Goal: Obtain resource: Download file/media

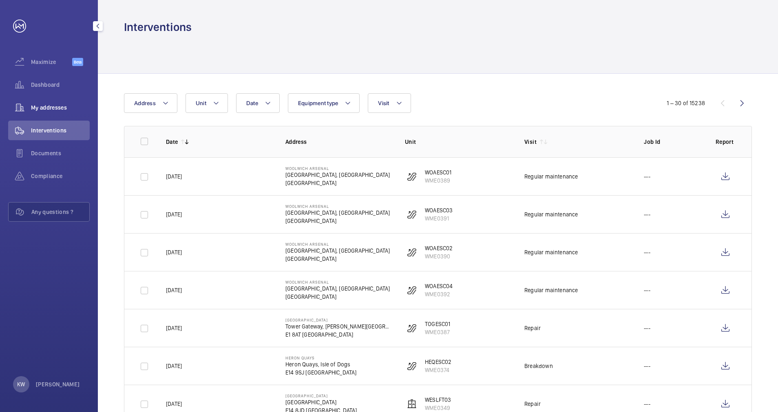
click at [68, 113] on div "My addresses" at bounding box center [49, 108] width 82 height 20
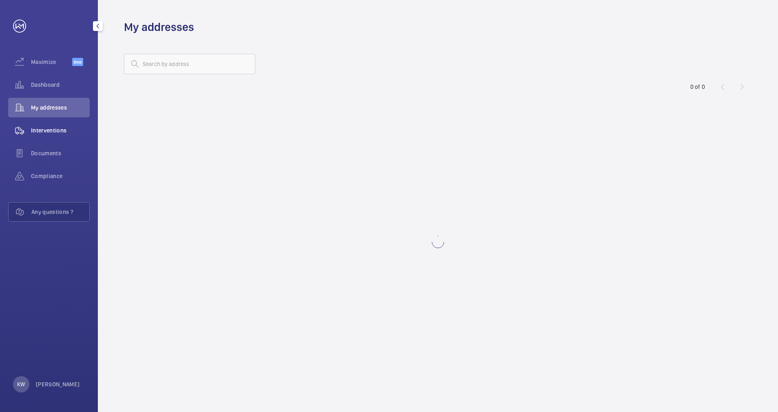
click at [60, 132] on span "Interventions" at bounding box center [60, 130] width 59 height 8
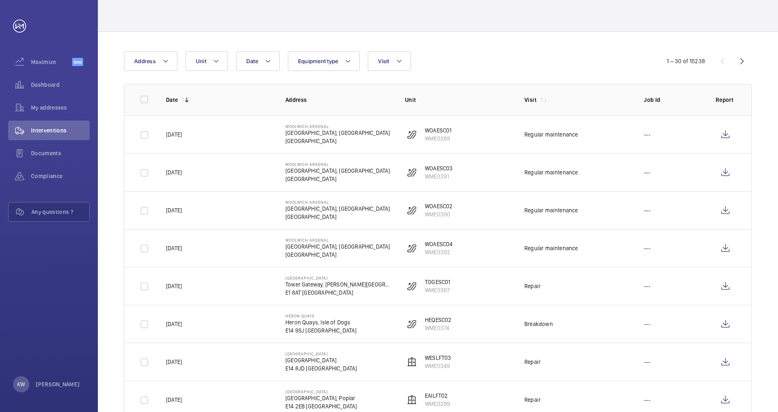
scroll to position [61, 0]
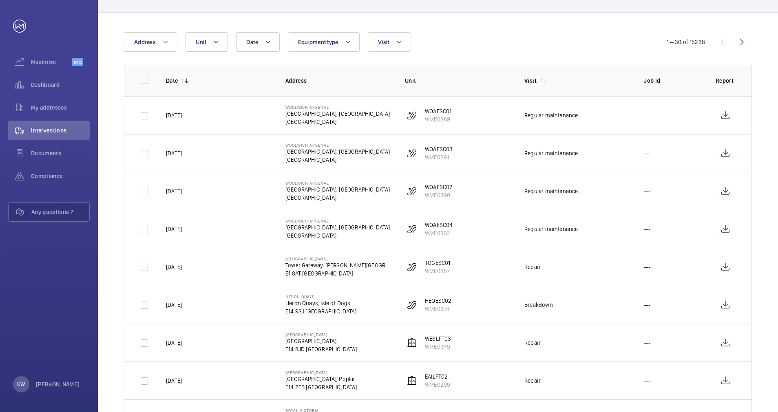
click at [448, 80] on p "Unit" at bounding box center [458, 81] width 106 height 8
click at [461, 50] on div "Date Address Unit Equipment type Visit" at bounding box center [389, 42] width 530 height 20
click at [403, 46] on button "Visit" at bounding box center [389, 42] width 43 height 20
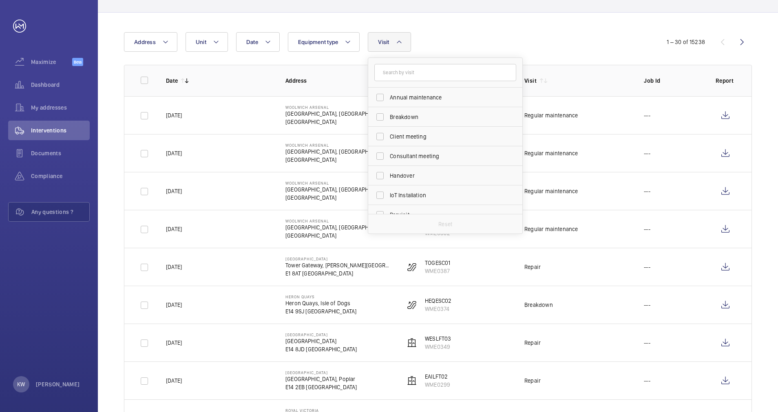
click at [407, 116] on span "Breakdown" at bounding box center [446, 117] width 112 height 8
click at [388, 116] on input "Breakdown" at bounding box center [380, 117] width 16 height 16
checkbox input "true"
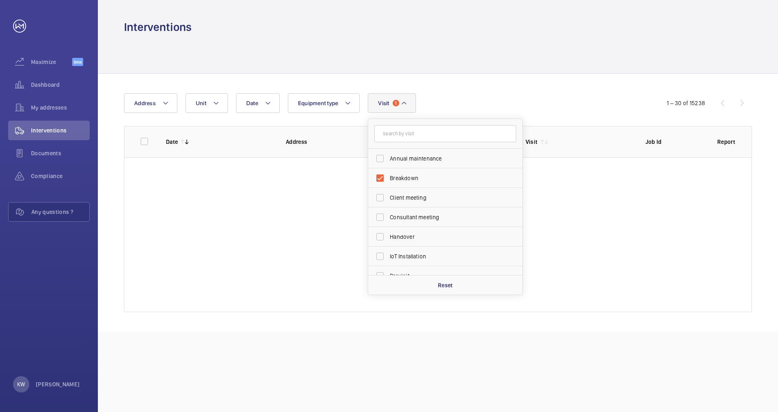
click at [450, 89] on div "Date Address Unit Equipment type Visit 1 Annual maintenance Breakdown Client me…" at bounding box center [438, 203] width 681 height 258
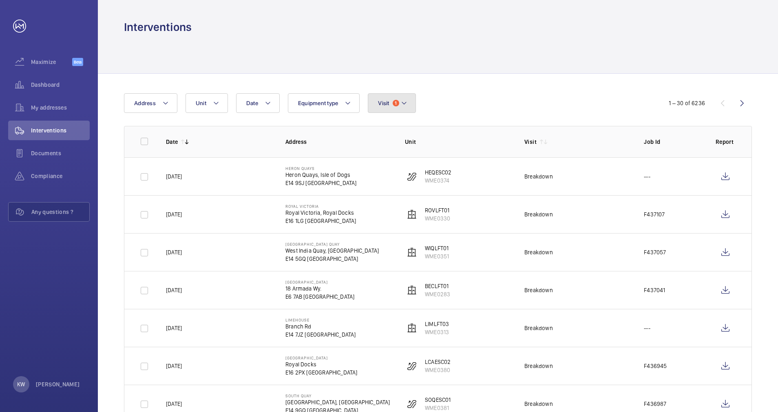
click at [403, 94] on button "Visit 1" at bounding box center [392, 103] width 48 height 20
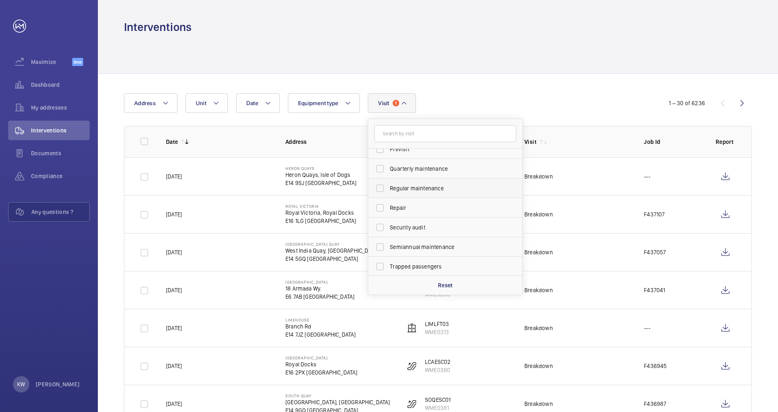
scroll to position [128, 0]
click at [412, 267] on span "Trapped passengers" at bounding box center [446, 266] width 112 height 8
click at [388, 267] on input "Trapped passengers" at bounding box center [380, 265] width 16 height 16
checkbox input "true"
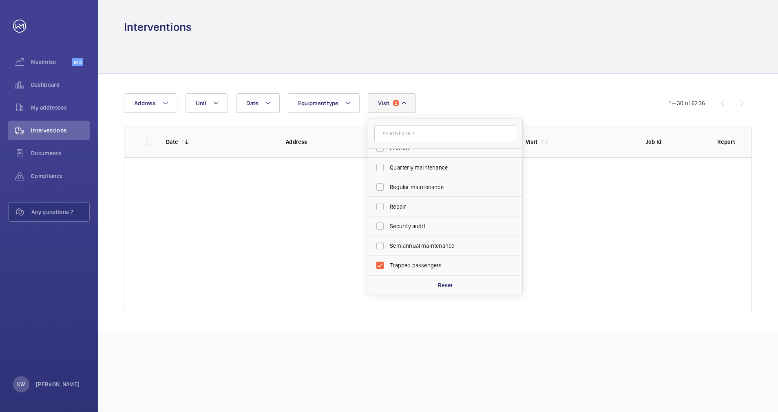
click at [480, 85] on div "Date Address Unit Equipment type Visit 2 Breakdown Annual maintenance Client me…" at bounding box center [438, 203] width 681 height 258
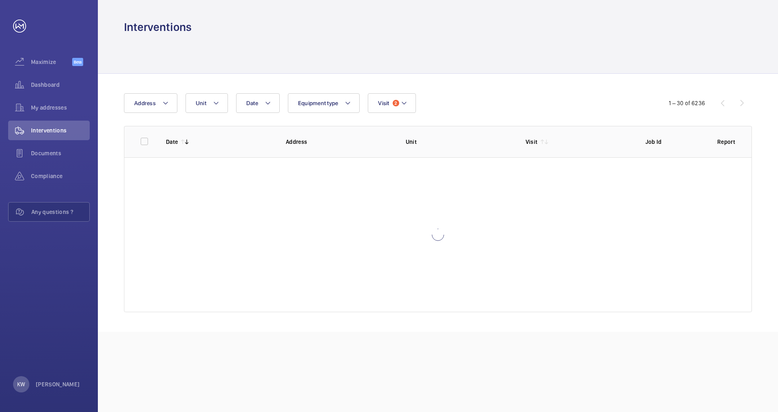
click at [479, 65] on div at bounding box center [438, 54] width 628 height 39
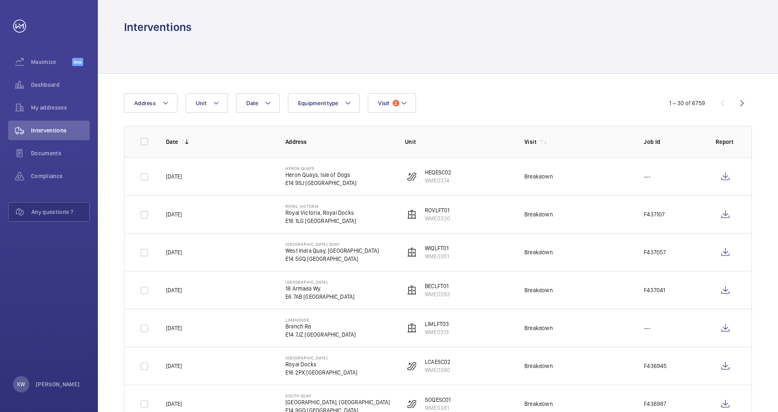
click at [479, 65] on div at bounding box center [438, 54] width 628 height 39
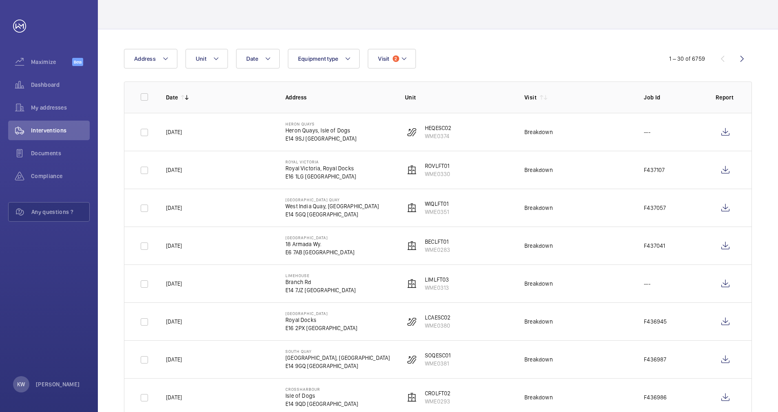
scroll to position [61, 0]
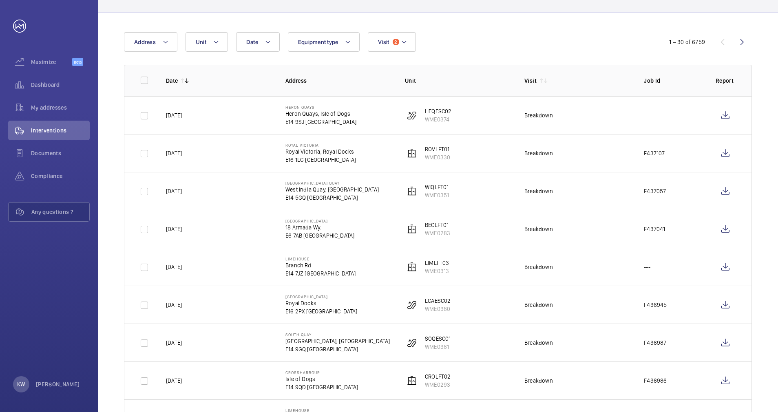
click at [478, 65] on th "Unit" at bounding box center [452, 80] width 120 height 31
click at [728, 193] on wm-front-icon-button at bounding box center [726, 192] width 20 height 20
click at [723, 158] on wm-front-icon-button at bounding box center [726, 154] width 20 height 20
click at [725, 231] on wm-front-icon-button at bounding box center [726, 229] width 20 height 20
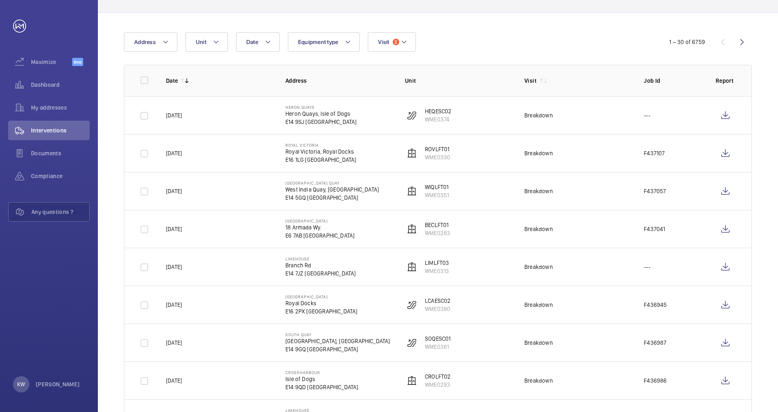
click at [431, 36] on div "Date Address Unit Equipment type Visit 2" at bounding box center [389, 42] width 530 height 20
click at [726, 228] on wm-front-icon-button at bounding box center [726, 229] width 20 height 20
click at [445, 33] on div "Date Address Unit Equipment type Visit 2" at bounding box center [389, 42] width 530 height 20
click at [453, 74] on th "Unit" at bounding box center [452, 80] width 120 height 31
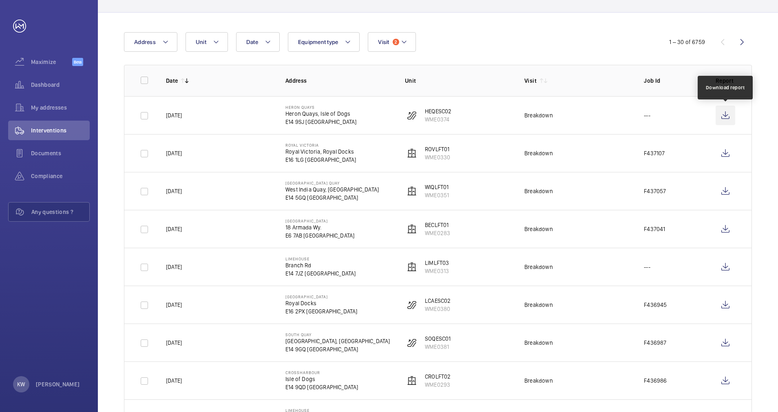
click at [723, 117] on wm-front-icon-button at bounding box center [726, 116] width 20 height 20
click at [78, 108] on span "My addresses" at bounding box center [60, 108] width 59 height 8
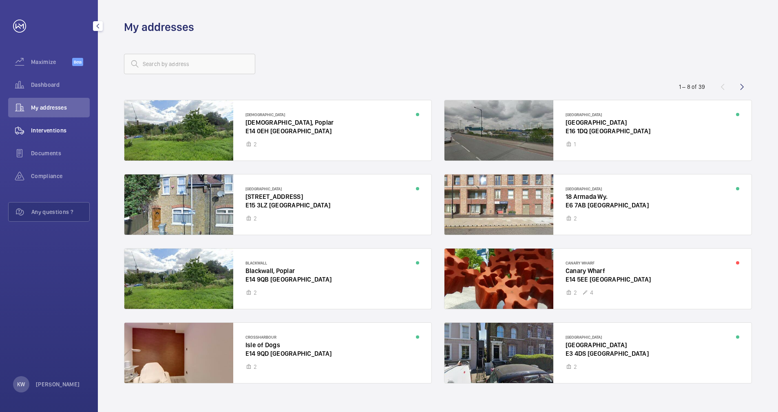
click at [55, 128] on span "Interventions" at bounding box center [60, 130] width 59 height 8
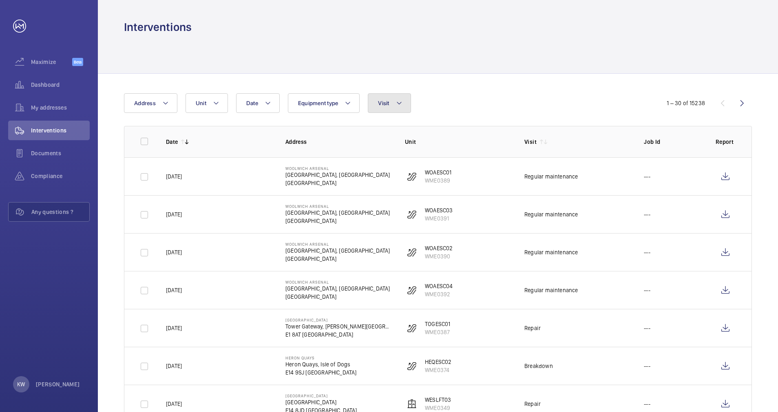
click at [394, 111] on button "Visit" at bounding box center [389, 103] width 43 height 20
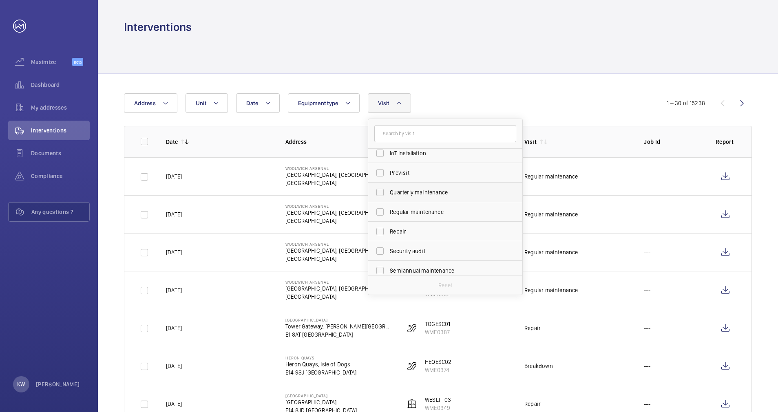
scroll to position [122, 0]
click at [404, 195] on span "Regular maintenance" at bounding box center [446, 193] width 112 height 8
click at [388, 195] on input "Regular maintenance" at bounding box center [380, 193] width 16 height 16
checkbox input "true"
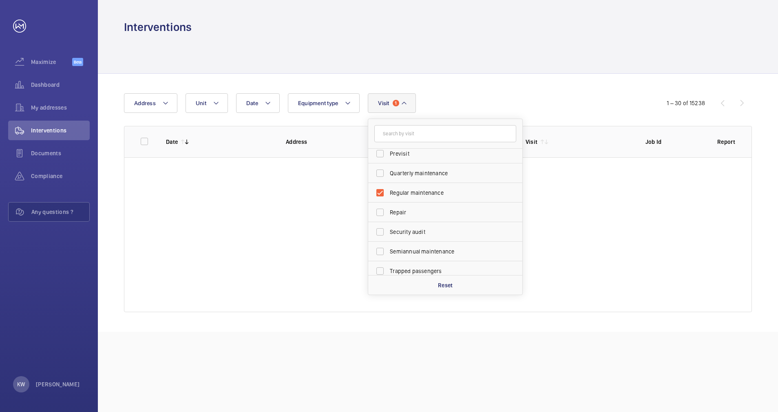
click at [475, 84] on div "Date Address Unit Equipment type Visit 1 Annual maintenance Breakdown Client me…" at bounding box center [438, 203] width 681 height 258
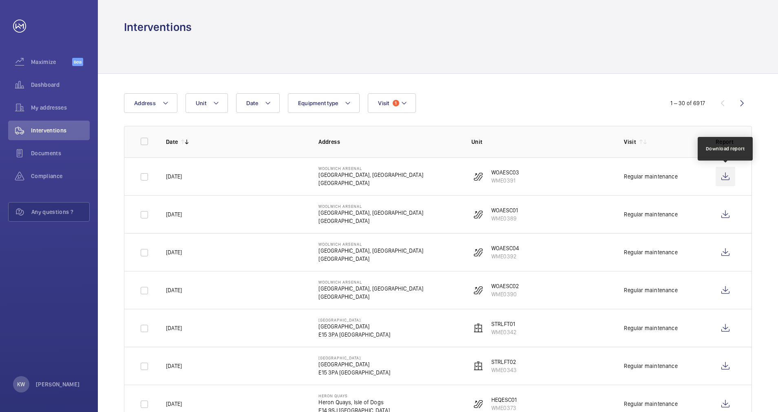
click at [731, 180] on wm-front-icon-button at bounding box center [726, 177] width 20 height 20
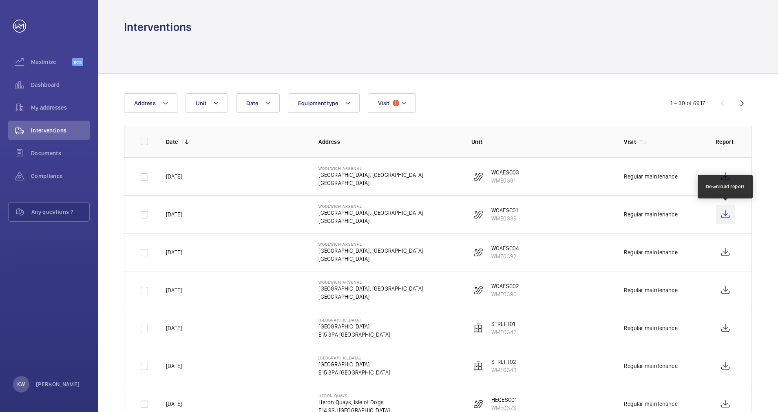
click at [725, 217] on wm-front-icon-button at bounding box center [726, 215] width 20 height 20
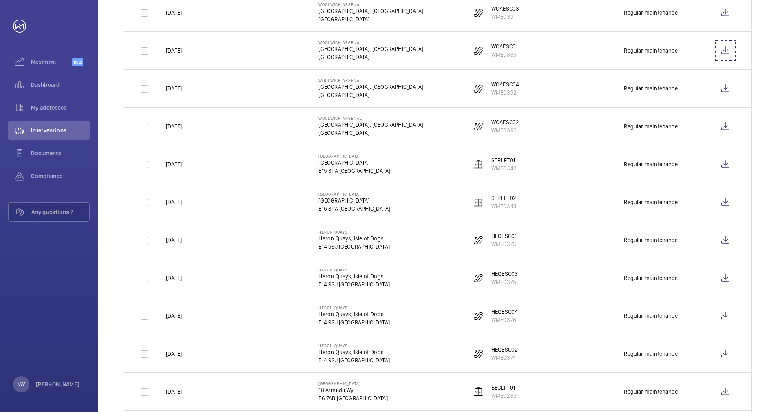
scroll to position [184, 0]
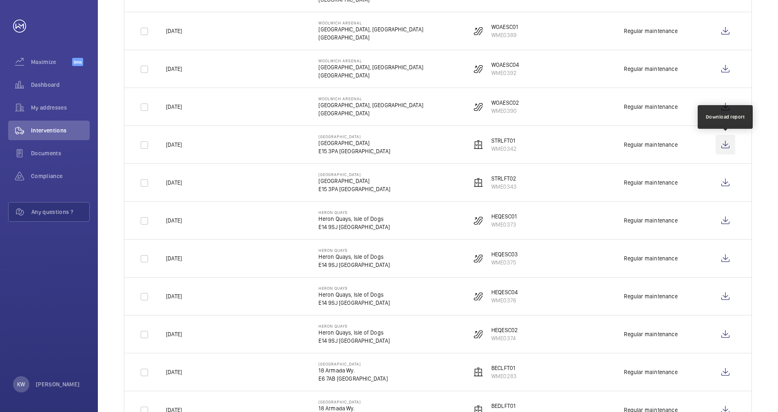
click at [728, 142] on wm-front-icon-button at bounding box center [726, 145] width 20 height 20
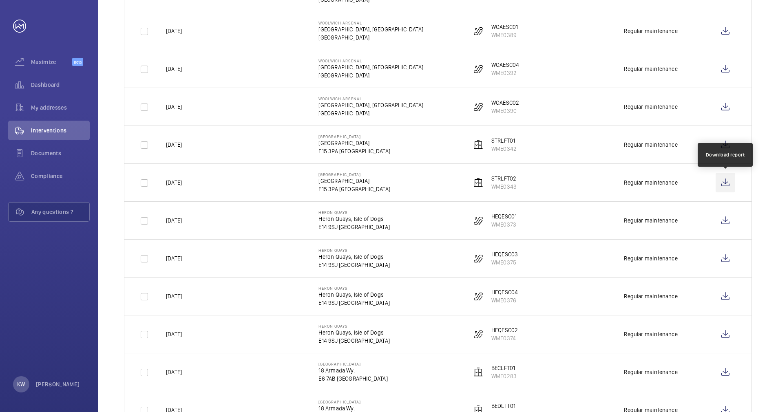
click at [729, 185] on wm-front-icon-button at bounding box center [726, 183] width 20 height 20
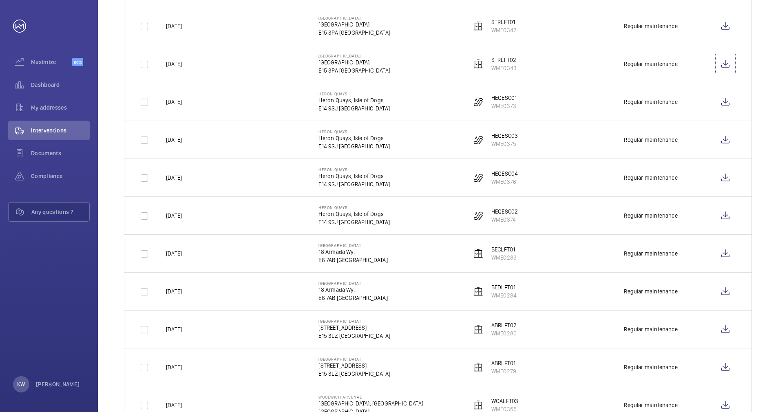
scroll to position [306, 0]
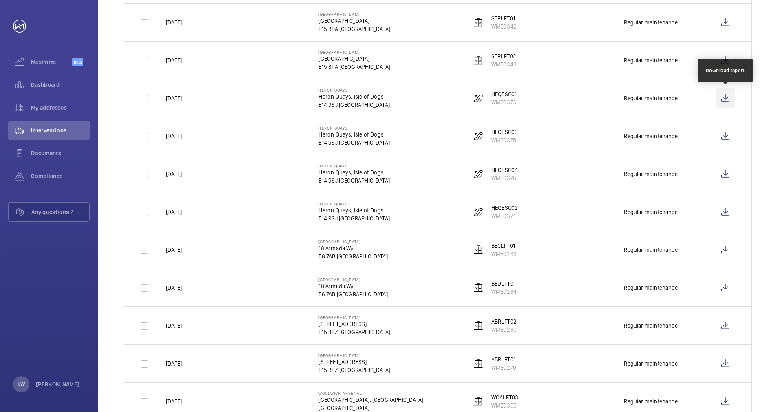
click at [725, 102] on wm-front-icon-button at bounding box center [726, 99] width 20 height 20
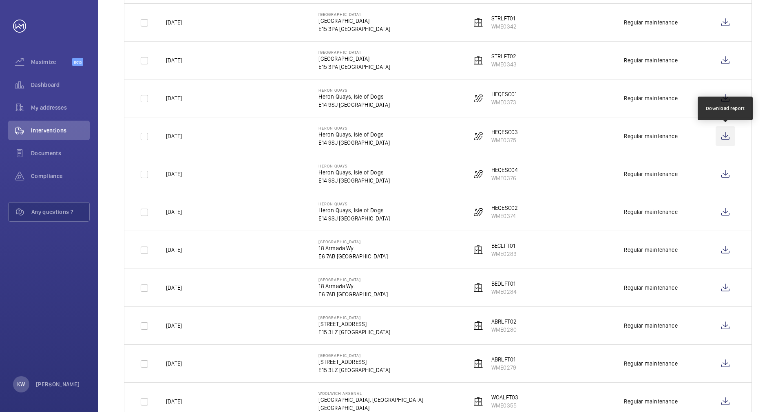
click at [723, 136] on wm-front-icon-button at bounding box center [726, 136] width 20 height 20
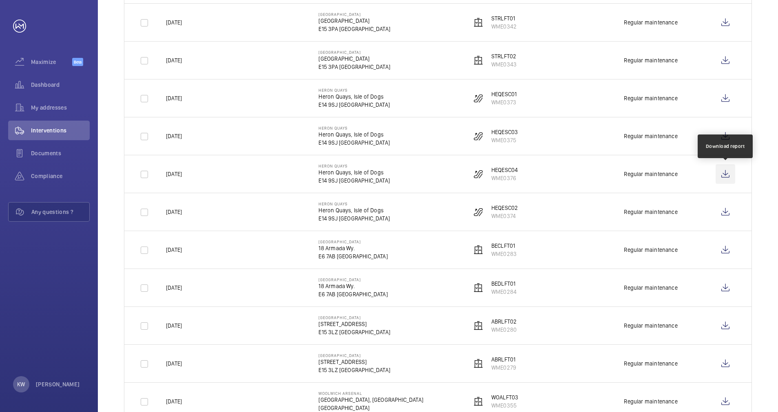
click at [724, 177] on wm-front-icon-button at bounding box center [726, 174] width 20 height 20
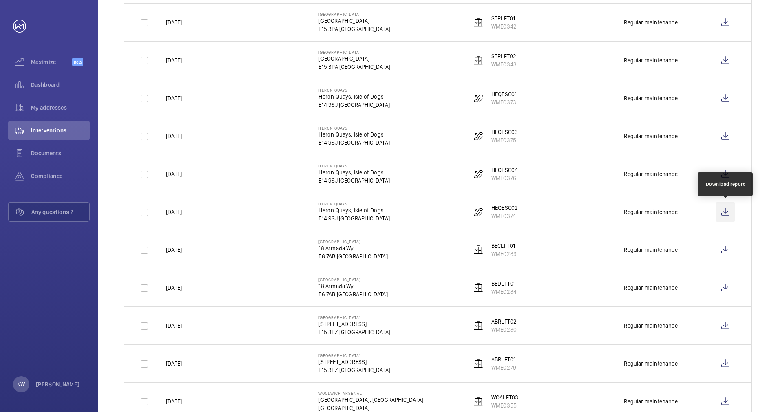
click at [727, 208] on wm-front-icon-button at bounding box center [726, 212] width 20 height 20
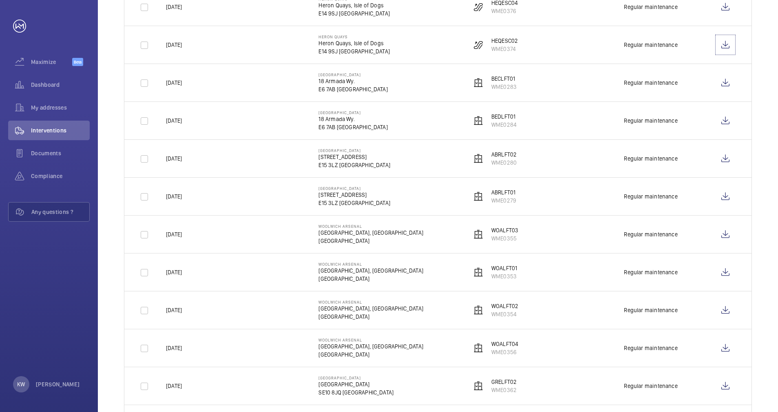
scroll to position [490, 0]
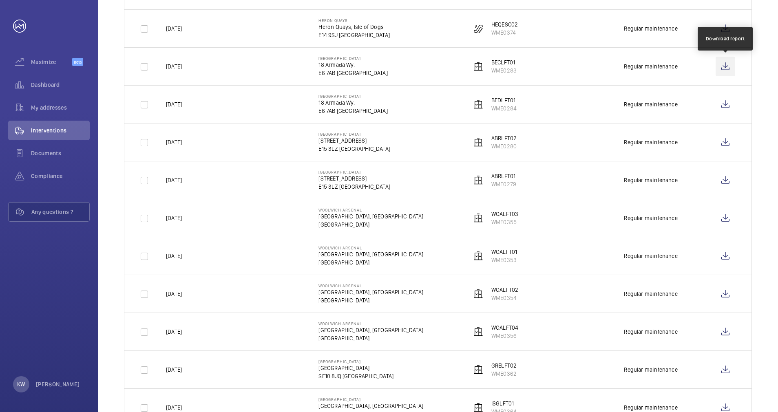
click at [725, 67] on wm-front-icon-button at bounding box center [726, 67] width 20 height 20
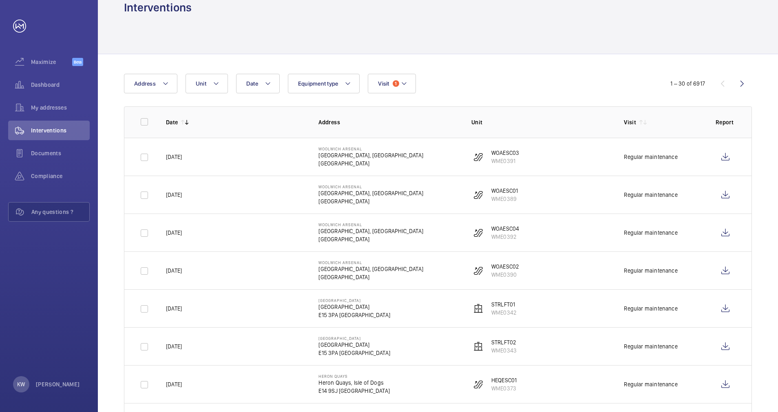
scroll to position [0, 0]
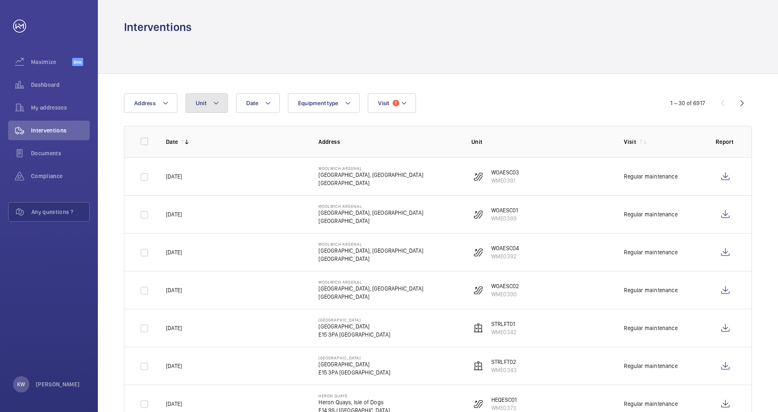
click at [206, 109] on button "Unit" at bounding box center [207, 103] width 42 height 20
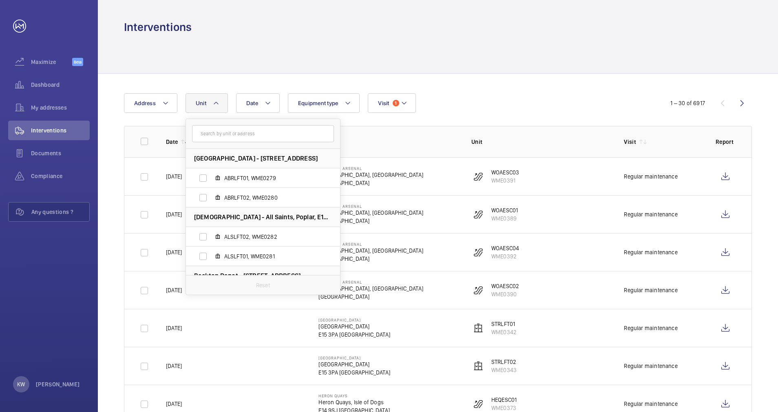
click at [213, 131] on input "text" at bounding box center [263, 133] width 142 height 17
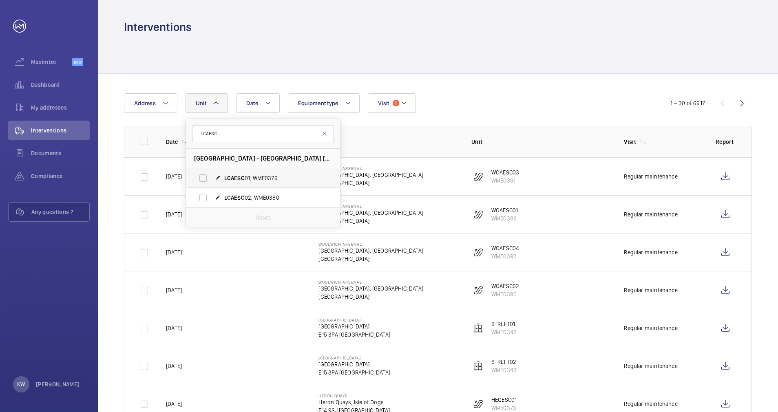
type input "LCAESC"
click at [206, 178] on label "LCAESC 01, WME0379" at bounding box center [256, 179] width 141 height 20
click at [206, 178] on input "LCAESC 01, WME0379" at bounding box center [203, 178] width 16 height 16
checkbox input "true"
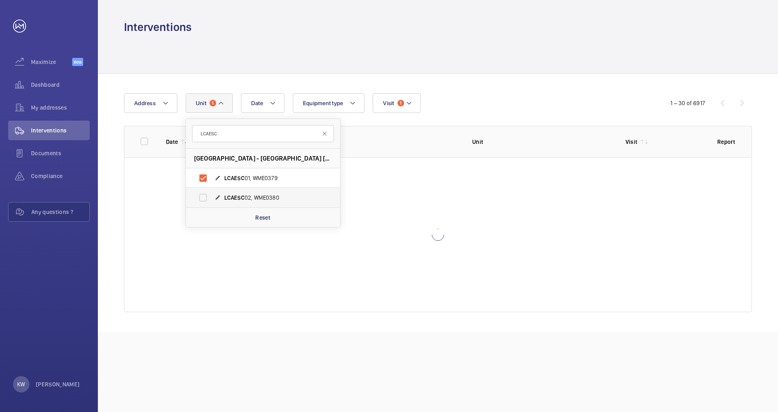
click at [204, 197] on label "LCAESC 02, WME0380" at bounding box center [256, 198] width 141 height 20
click at [204, 197] on input "LCAESC 02, WME0380" at bounding box center [203, 198] width 16 height 16
checkbox input "true"
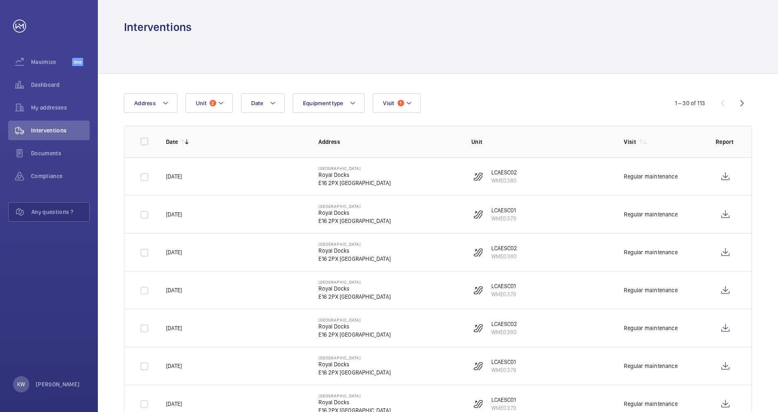
click at [365, 32] on div "Interventions" at bounding box center [438, 27] width 628 height 15
drag, startPoint x: 297, startPoint y: 35, endPoint x: 255, endPoint y: 40, distance: 42.3
click at [295, 35] on div at bounding box center [438, 54] width 628 height 39
click at [243, 42] on div at bounding box center [438, 54] width 628 height 39
drag, startPoint x: 446, startPoint y: 18, endPoint x: 459, endPoint y: 23, distance: 13.7
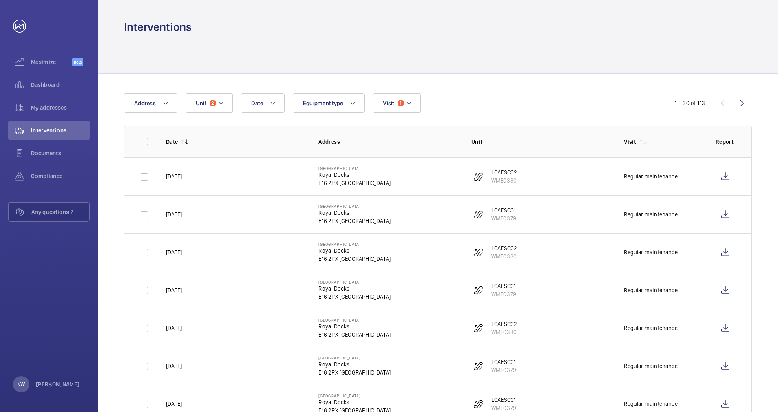
click at [455, 23] on div "Interventions" at bounding box center [438, 17] width 681 height 35
click at [499, 24] on div "Interventions" at bounding box center [438, 27] width 628 height 15
drag, startPoint x: 481, startPoint y: 34, endPoint x: 340, endPoint y: 35, distance: 140.4
click at [459, 35] on div "Interventions Date Address Unit 2 Equipment type Visit 1 1 – 30 of 113 Date Add…" at bounding box center [438, 206] width 681 height 412
click at [258, 39] on div at bounding box center [438, 54] width 628 height 39
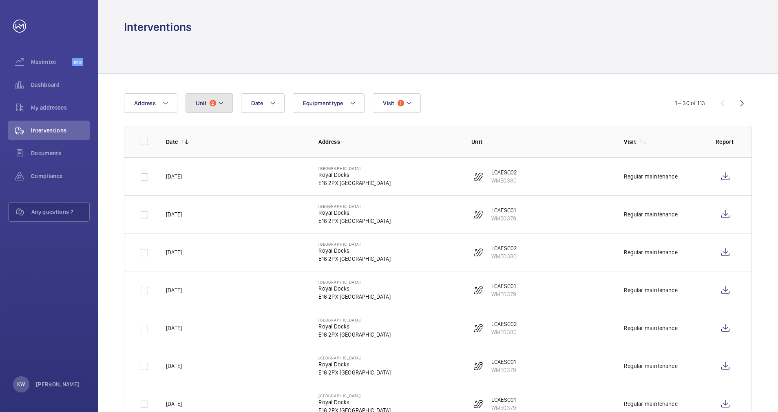
click at [223, 104] on mat-icon at bounding box center [221, 103] width 7 height 10
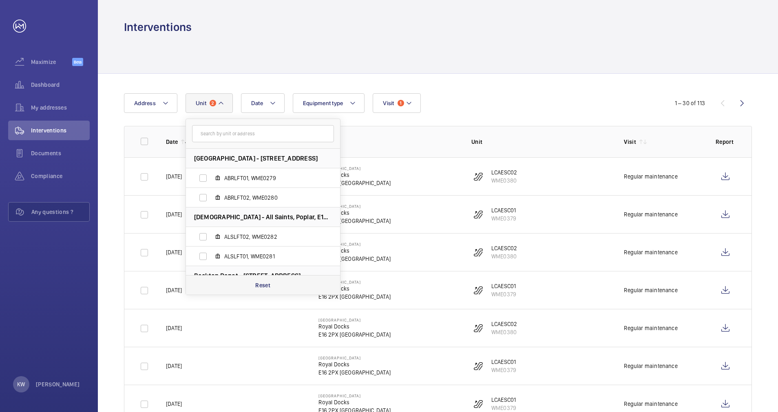
click at [257, 286] on p "Reset" at bounding box center [262, 286] width 15 height 8
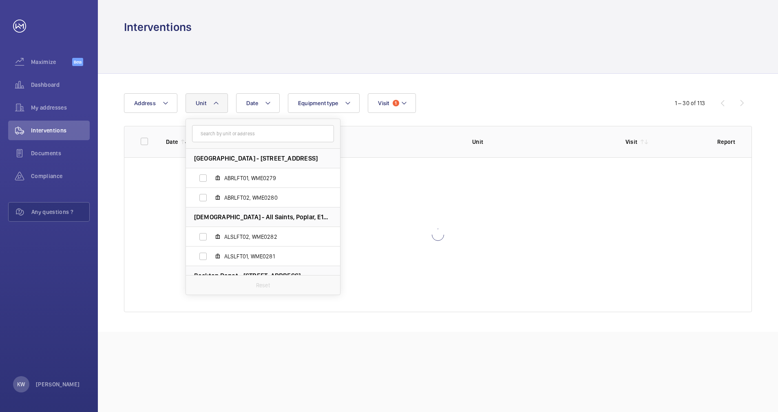
click at [550, 92] on div "Date Address [STREET_ADDRESS][GEOGRAPHIC_DATA] ABRLFT02, WME0280 All Saints - […" at bounding box center [438, 203] width 681 height 258
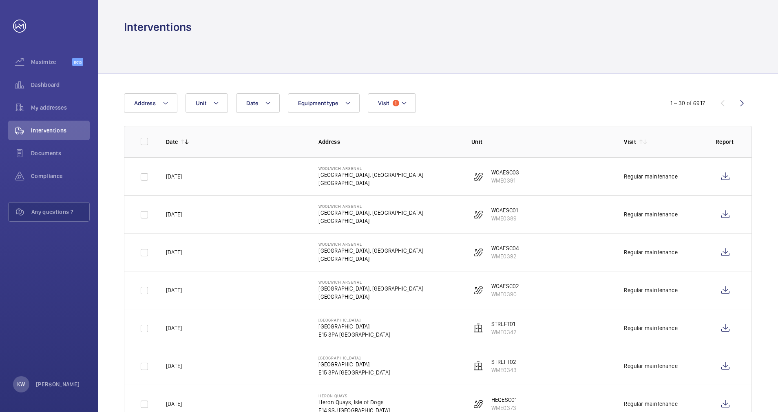
click at [511, 55] on div at bounding box center [438, 54] width 628 height 39
click at [504, 112] on div "Date Address Unit Equipment type Visit 1" at bounding box center [389, 103] width 530 height 20
click at [378, 103] on span "Visit" at bounding box center [383, 103] width 11 height 7
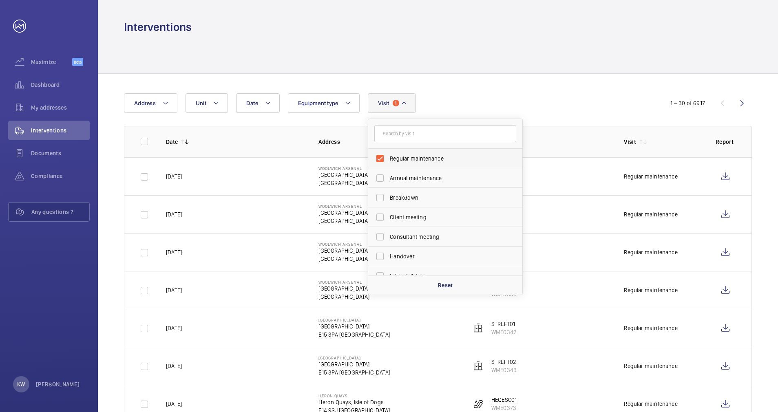
click at [384, 157] on label "Regular maintenance" at bounding box center [439, 159] width 142 height 20
click at [384, 157] on input "Regular maintenance" at bounding box center [380, 159] width 16 height 16
checkbox input "false"
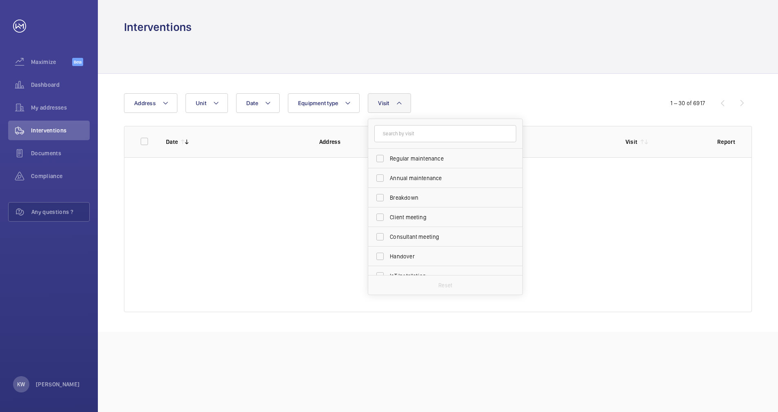
click at [469, 81] on div "Date Address Unit Equipment type Visit Regular maintenance Annual maintenance B…" at bounding box center [438, 203] width 681 height 258
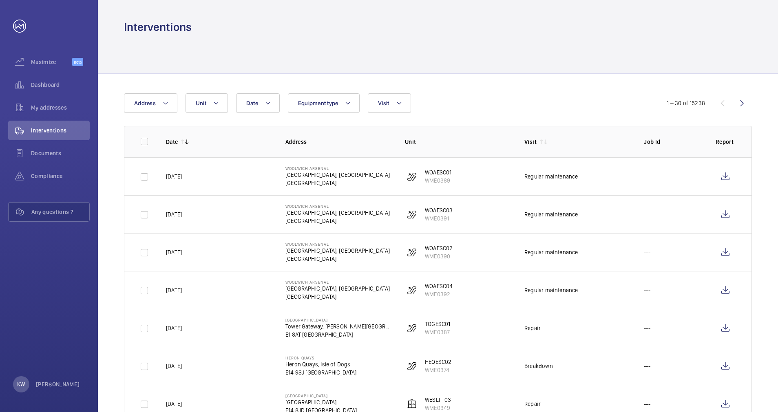
click at [299, 51] on div at bounding box center [438, 54] width 628 height 39
click at [65, 129] on span "Interventions" at bounding box center [60, 130] width 59 height 8
